Goal: Find specific page/section: Find specific page/section

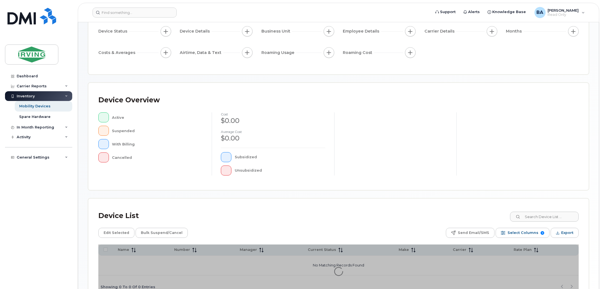
scroll to position [93, 0]
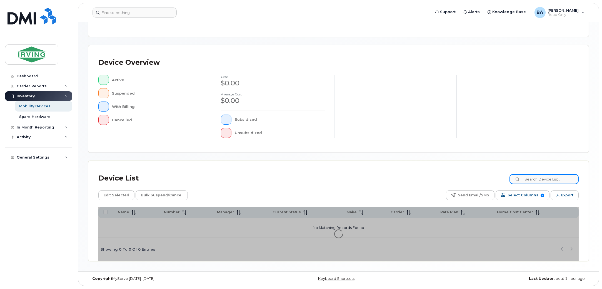
click at [531, 182] on input at bounding box center [544, 179] width 69 height 10
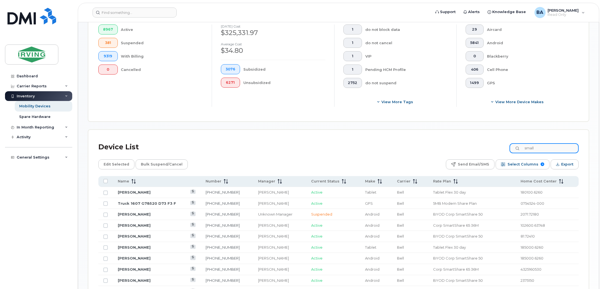
scroll to position [163, 0]
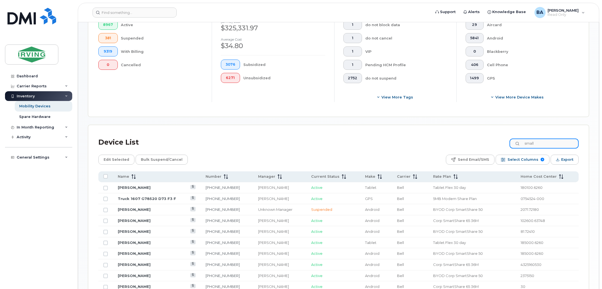
drag, startPoint x: 552, startPoint y: 146, endPoint x: 435, endPoint y: 143, distance: 117.9
click at [439, 142] on div "Device List small" at bounding box center [338, 142] width 480 height 14
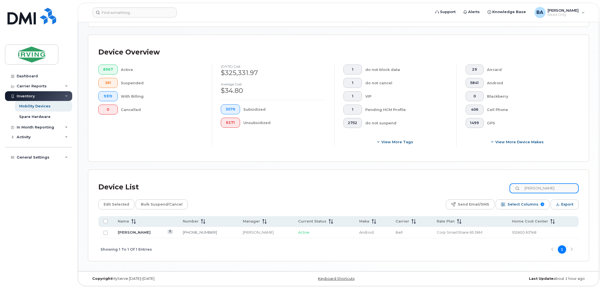
scroll to position [118, 0]
type input "emily small"
click at [131, 231] on link "[PERSON_NAME]" at bounding box center [134, 232] width 33 height 4
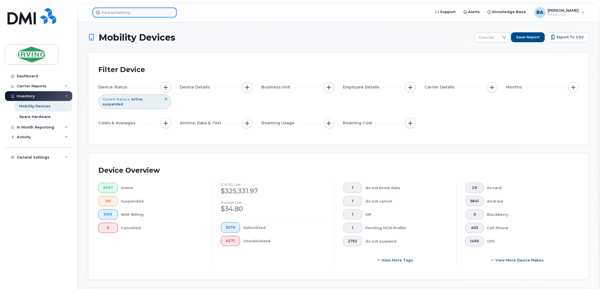
click at [135, 9] on input at bounding box center [135, 13] width 84 height 10
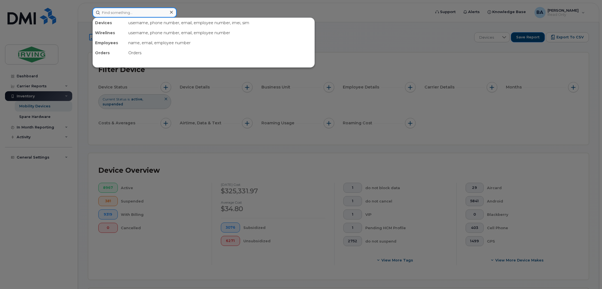
paste input "35169051 TAC 170823 SNR 5"
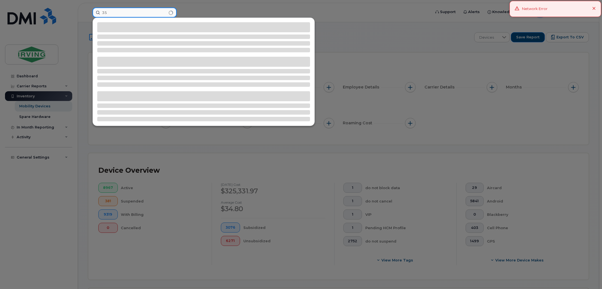
type input "3"
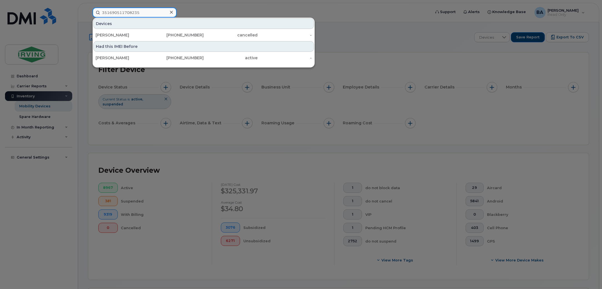
click at [152, 12] on input "351690511708235" at bounding box center [135, 13] width 84 height 10
drag, startPoint x: 152, startPoint y: 12, endPoint x: 49, endPoint y: 4, distance: 103.4
click at [88, 8] on div "351690511708235 Devices [PERSON_NAME] [PHONE_NUMBER] cancelled - Had this IMEI …" at bounding box center [260, 13] width 344 height 10
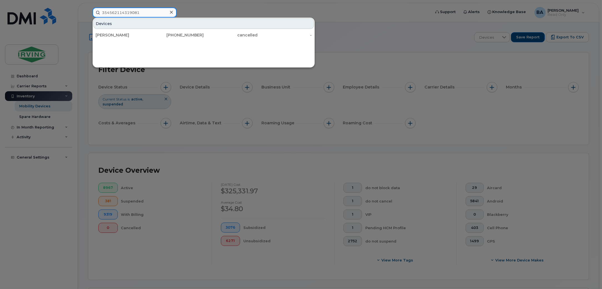
click at [140, 9] on input "354562114319081" at bounding box center [135, 13] width 84 height 10
drag, startPoint x: 140, startPoint y: 12, endPoint x: 18, endPoint y: -7, distance: 124.3
type input "351690512501472"
